Goal: Check status: Check status

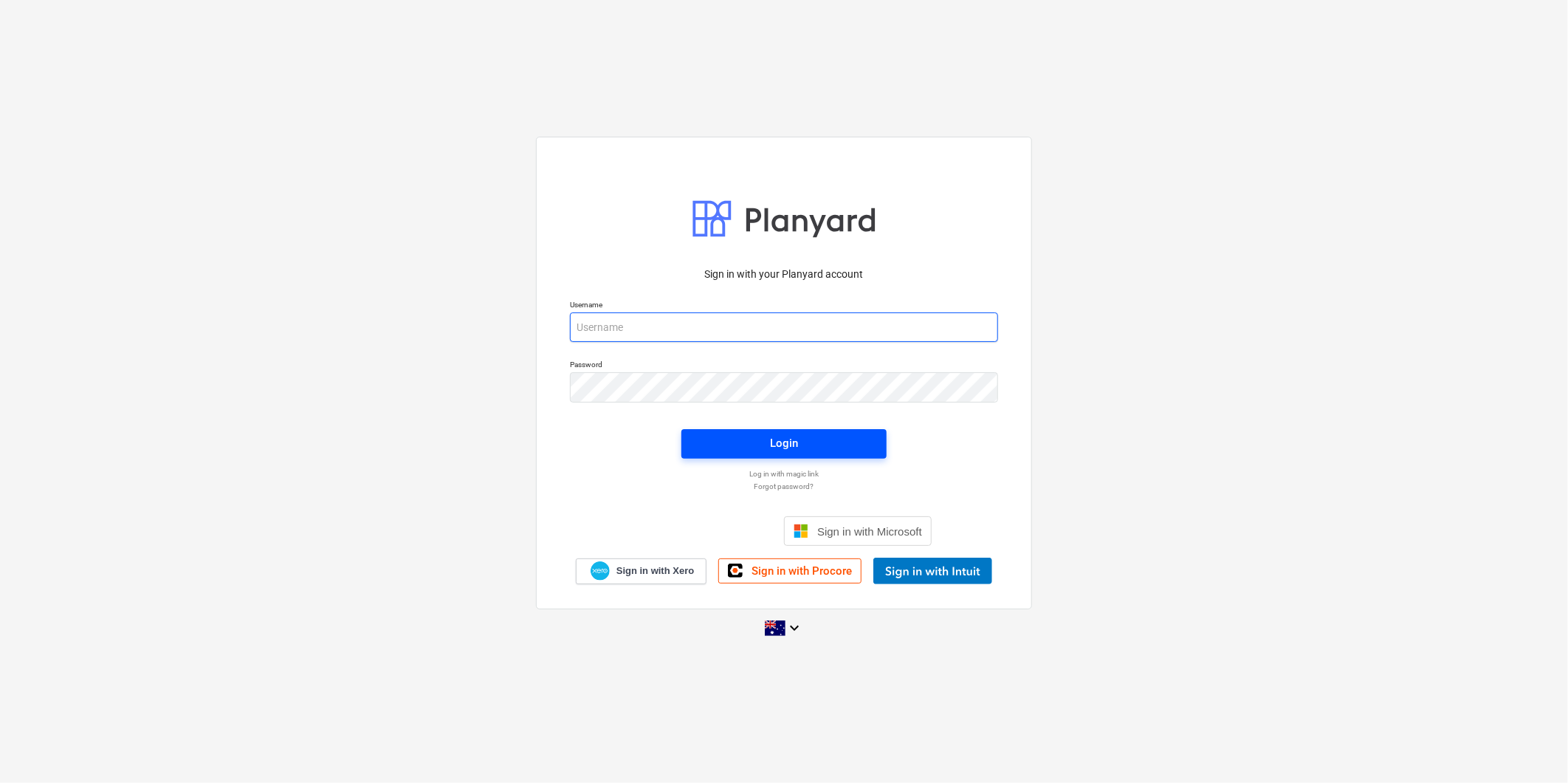
type input "[PERSON_NAME][EMAIL_ADDRESS][DOMAIN_NAME][PERSON_NAME]"
click at [732, 434] on span "Login" at bounding box center [784, 443] width 170 height 19
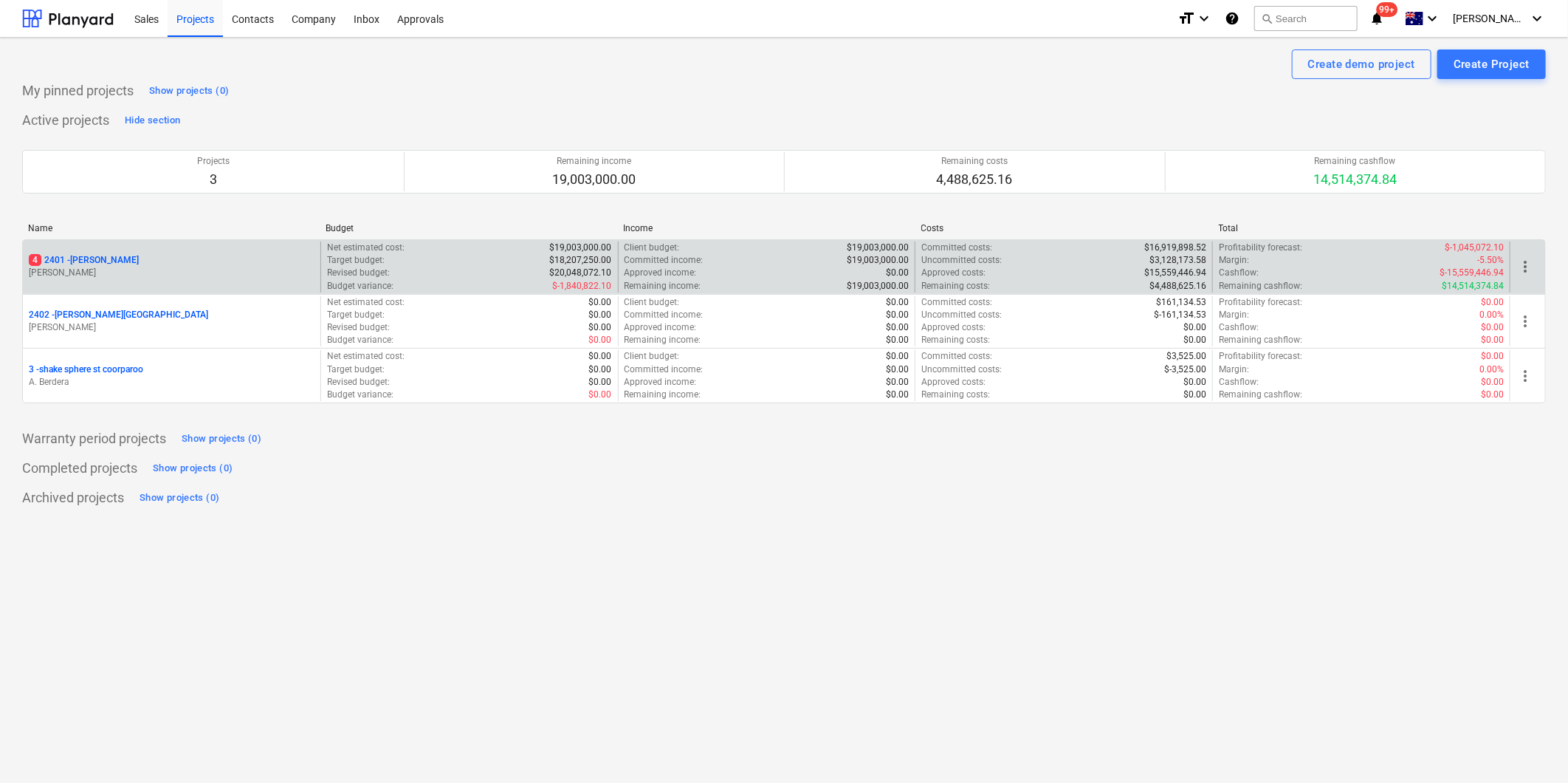
click at [209, 270] on p "[PERSON_NAME]" at bounding box center [172, 273] width 286 height 13
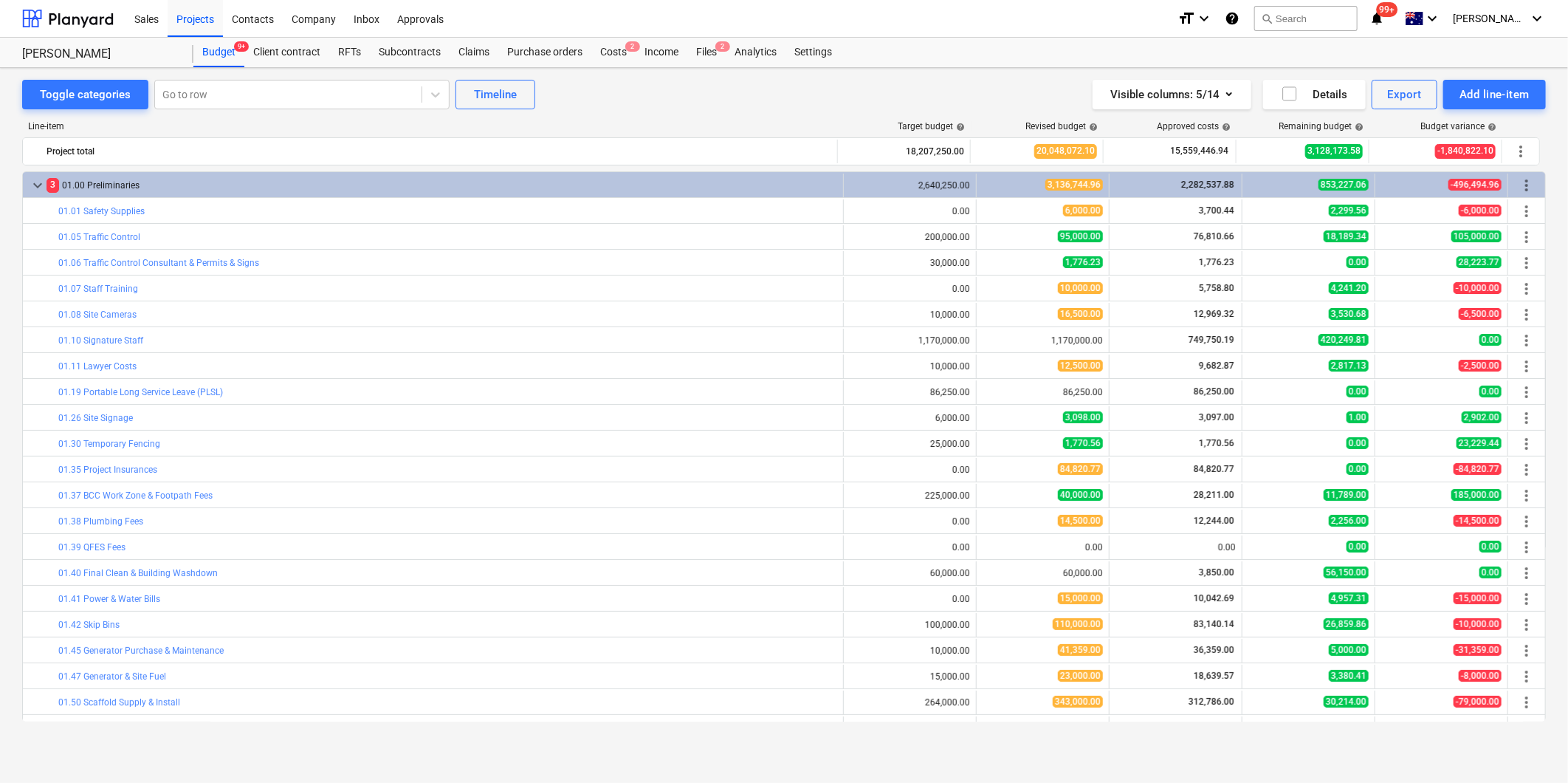
click at [103, 336] on link "01.10 Signature Staff" at bounding box center [101, 340] width 85 height 10
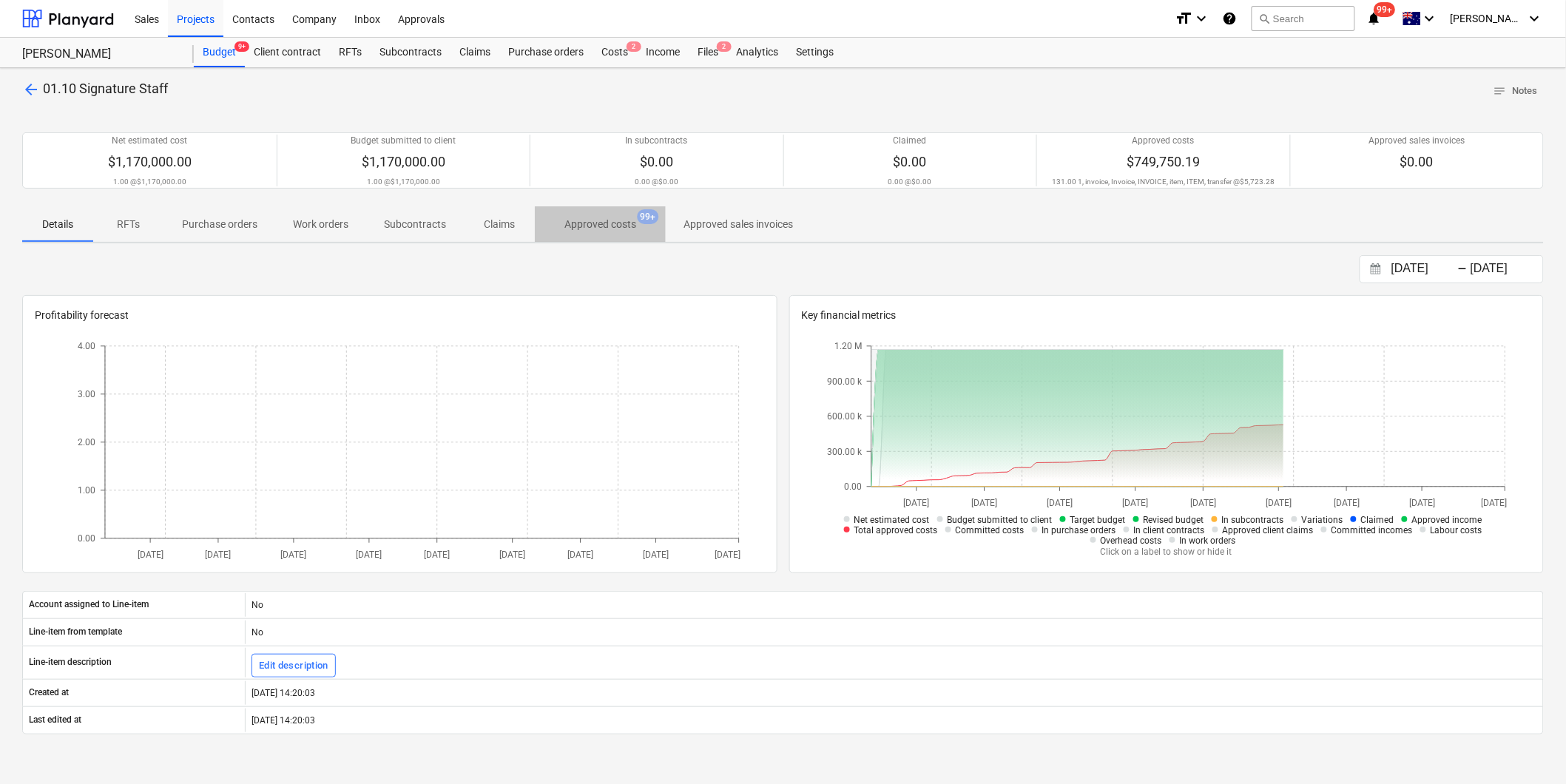
click at [594, 230] on p "Approved costs" at bounding box center [601, 224] width 72 height 16
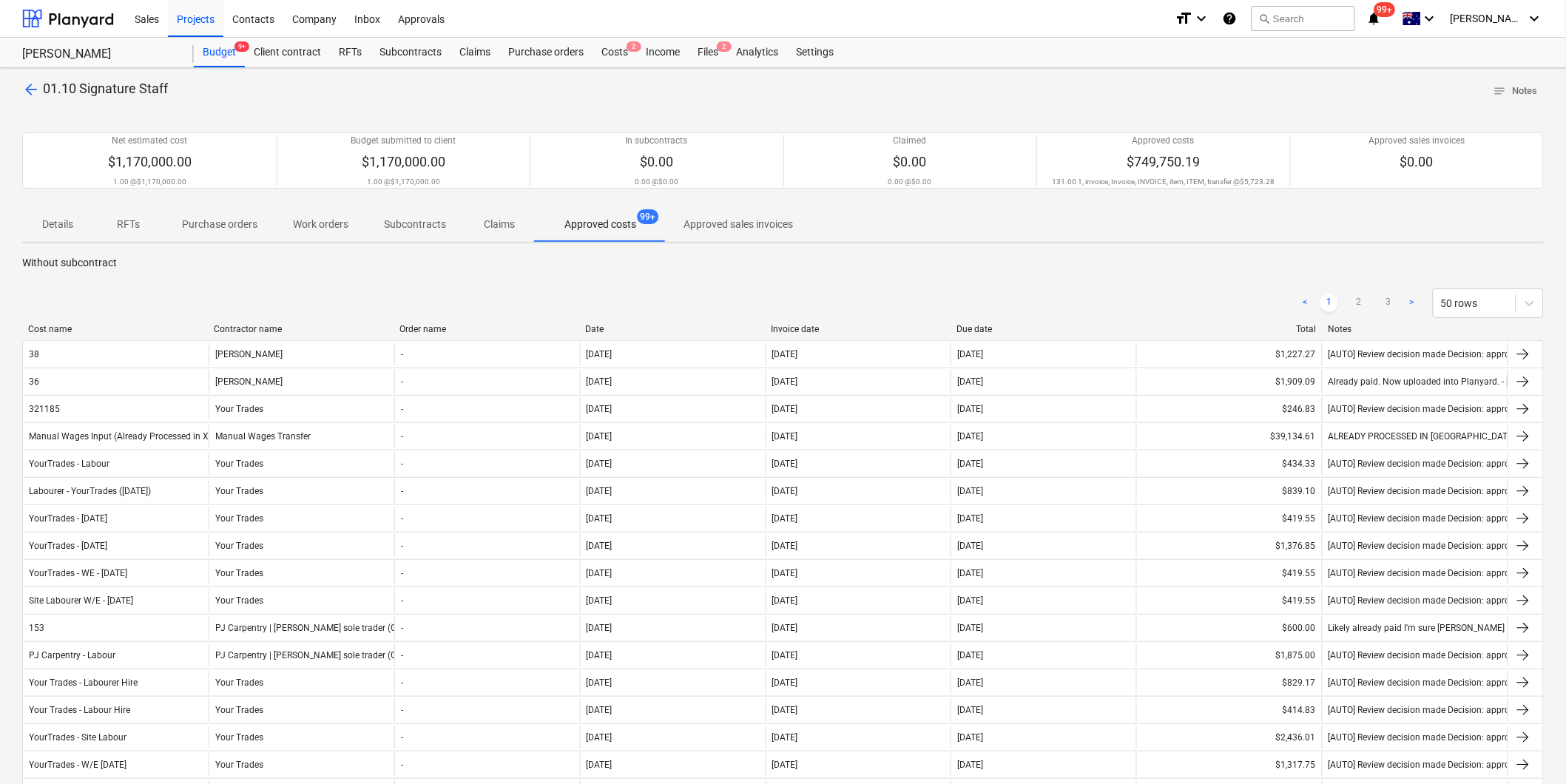
click at [53, 212] on span "Details" at bounding box center [58, 224] width 71 height 24
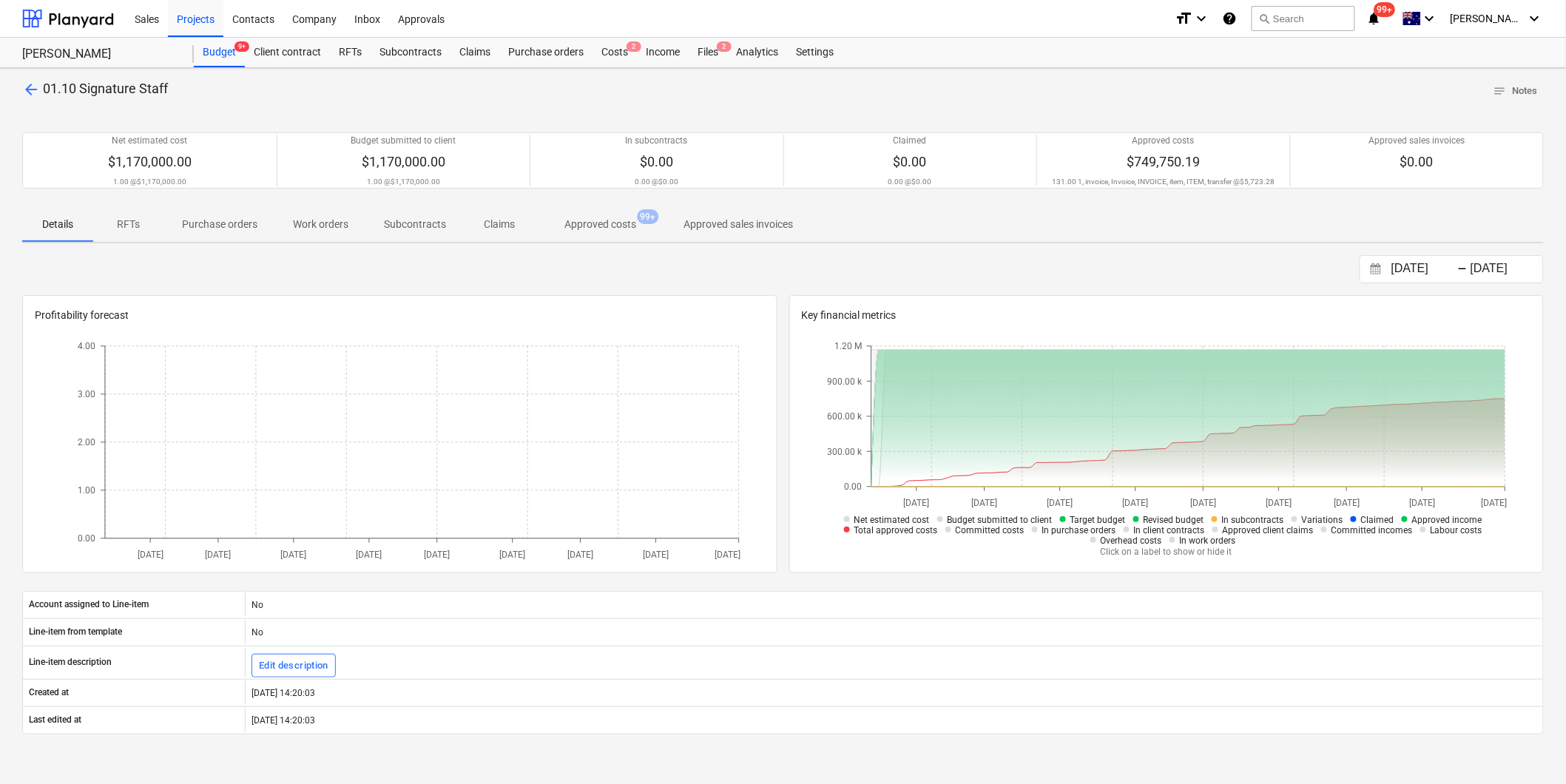
click at [23, 90] on span "arrow_back" at bounding box center [31, 89] width 18 height 18
